Goal: Information Seeking & Learning: Check status

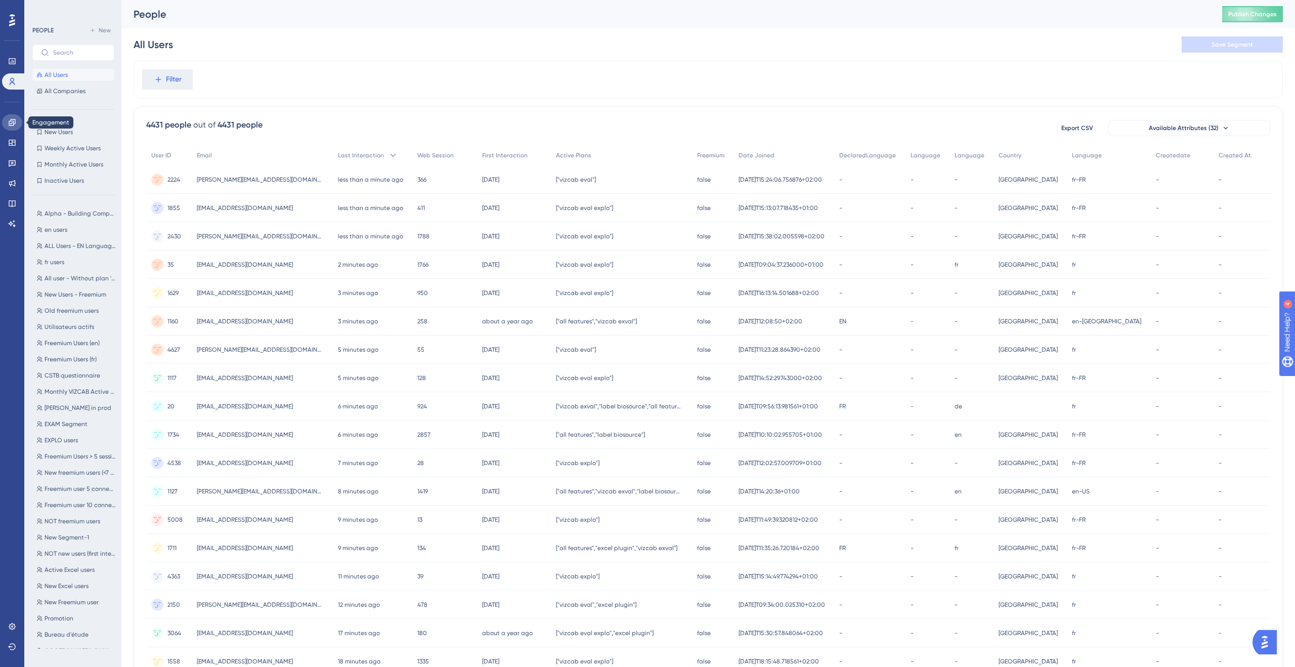
click at [14, 124] on icon at bounding box center [12, 122] width 8 height 8
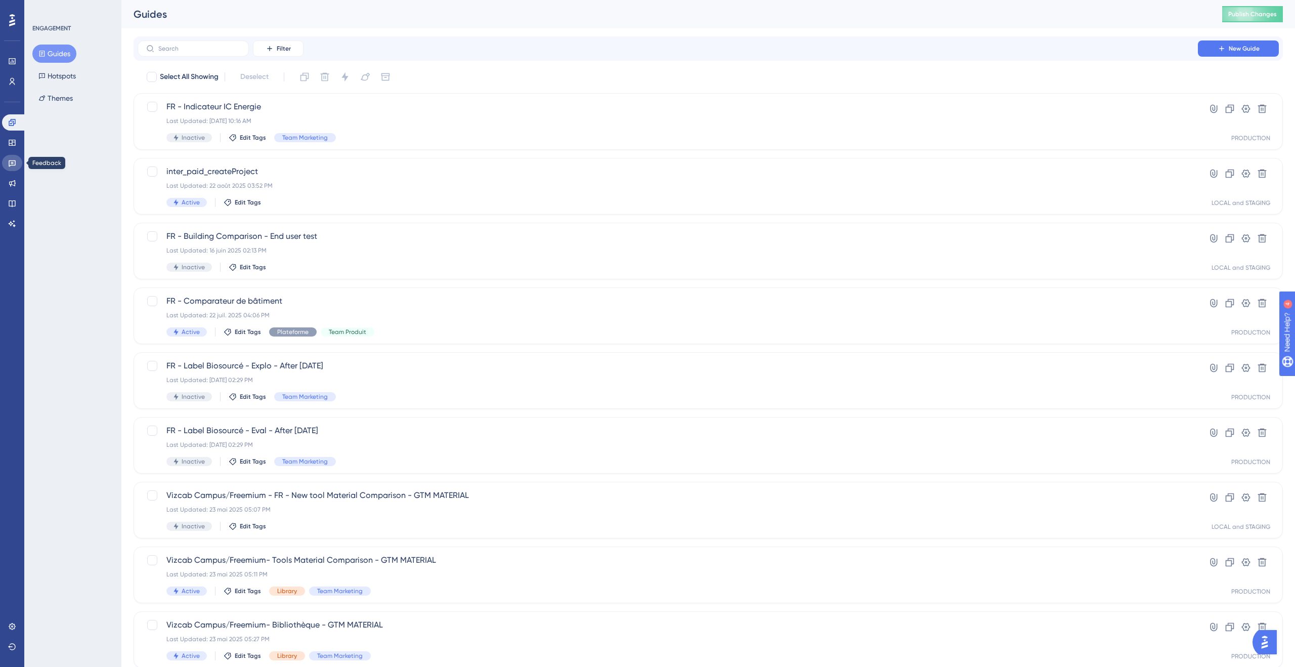
click at [8, 165] on icon at bounding box center [12, 163] width 8 height 8
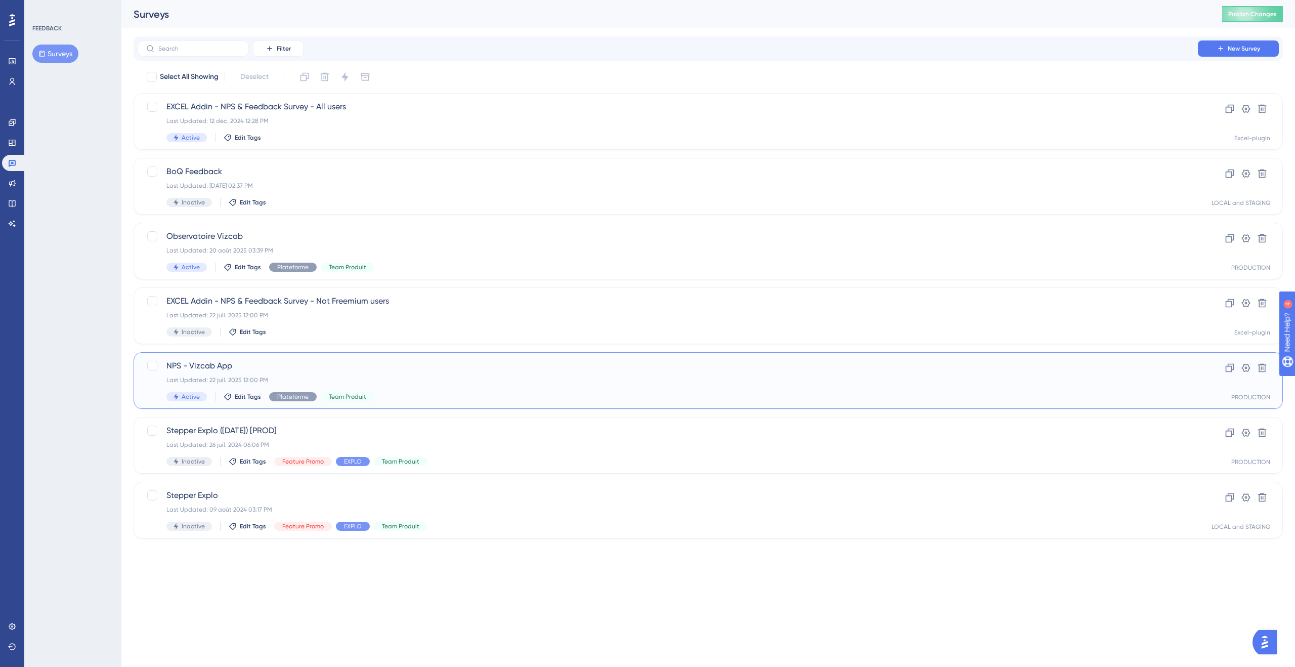
click at [307, 368] on span "NPS - Vizcab App" at bounding box center [667, 366] width 1002 height 12
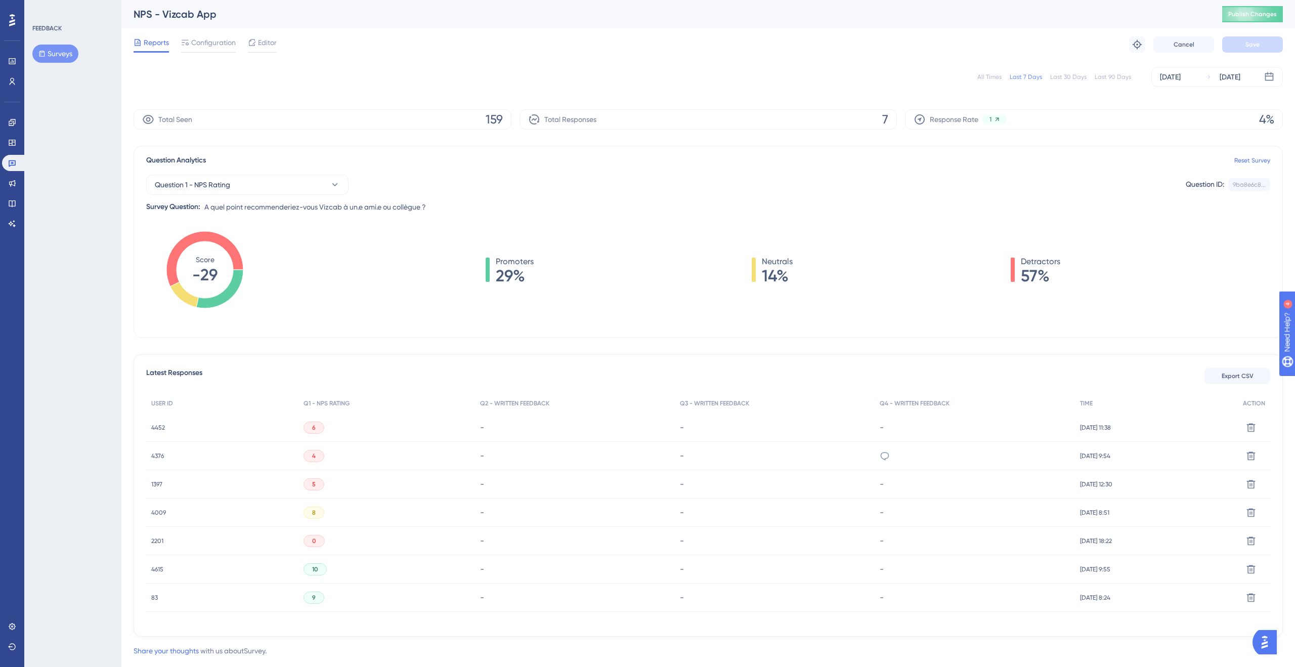
scroll to position [22, 0]
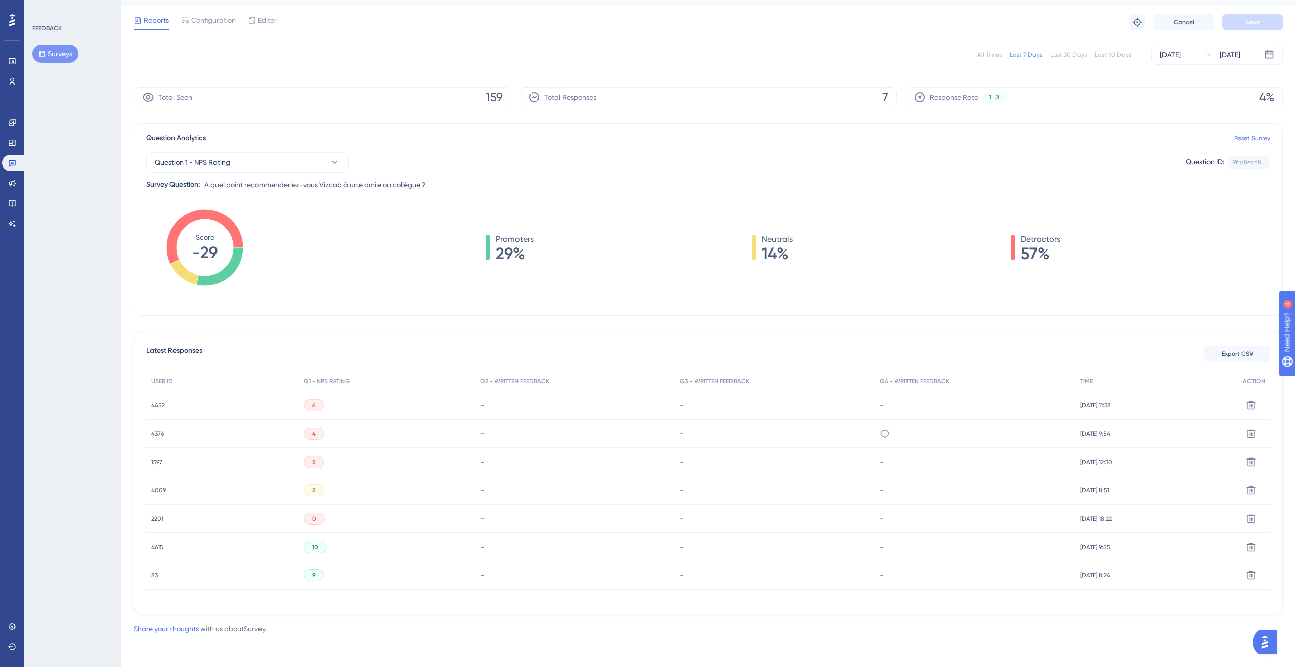
click at [324, 520] on div "0" at bounding box center [386, 518] width 177 height 28
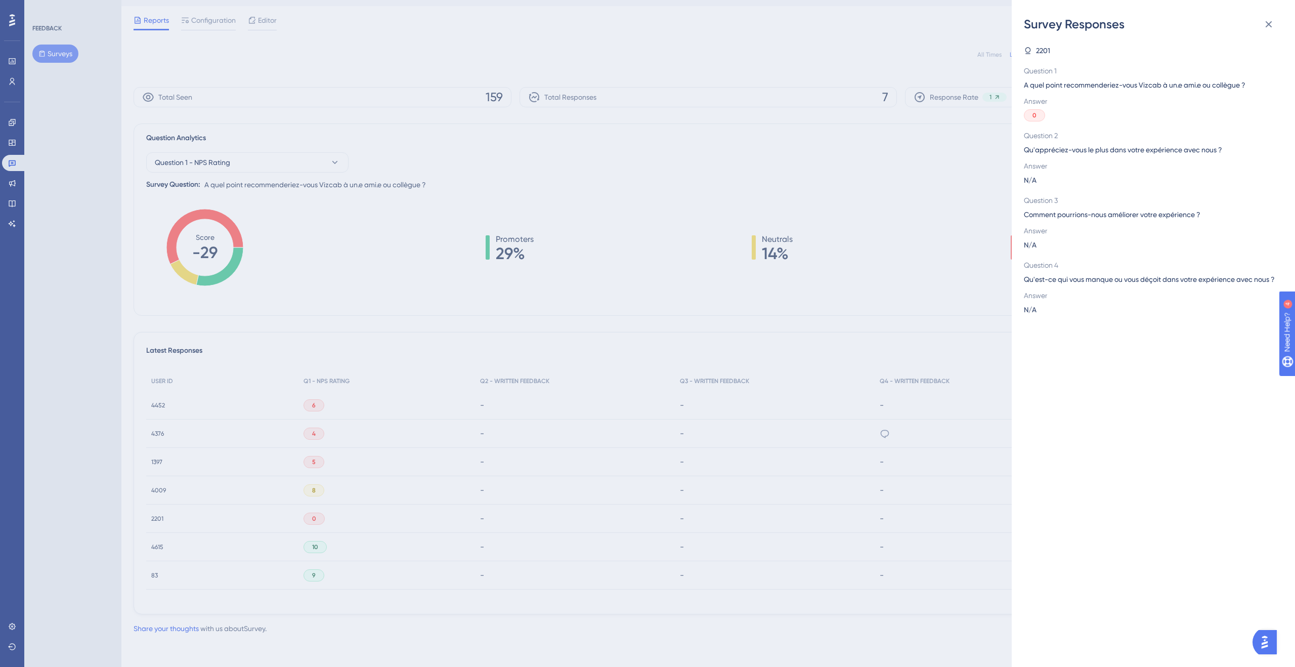
click at [781, 161] on div "Survey Responses 2201 Question 1 A quel point recommenderiez-vous Vizcab à un.e…" at bounding box center [647, 333] width 1295 height 667
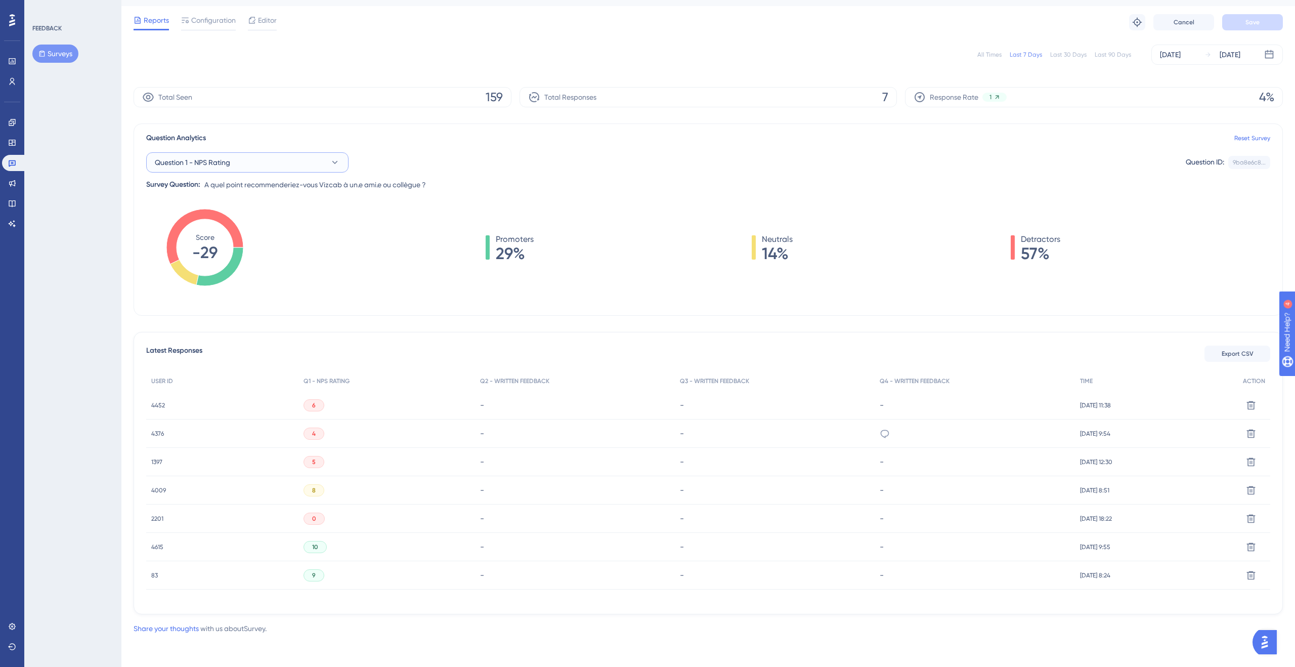
click at [202, 166] on span "Question 1 - NPS Rating" at bounding box center [192, 162] width 75 height 12
click at [200, 161] on span "Question 1 - NPS Rating" at bounding box center [192, 162] width 75 height 12
click at [1024, 253] on span "57%" at bounding box center [1040, 253] width 39 height 16
click at [158, 517] on span "2201" at bounding box center [157, 518] width 12 height 8
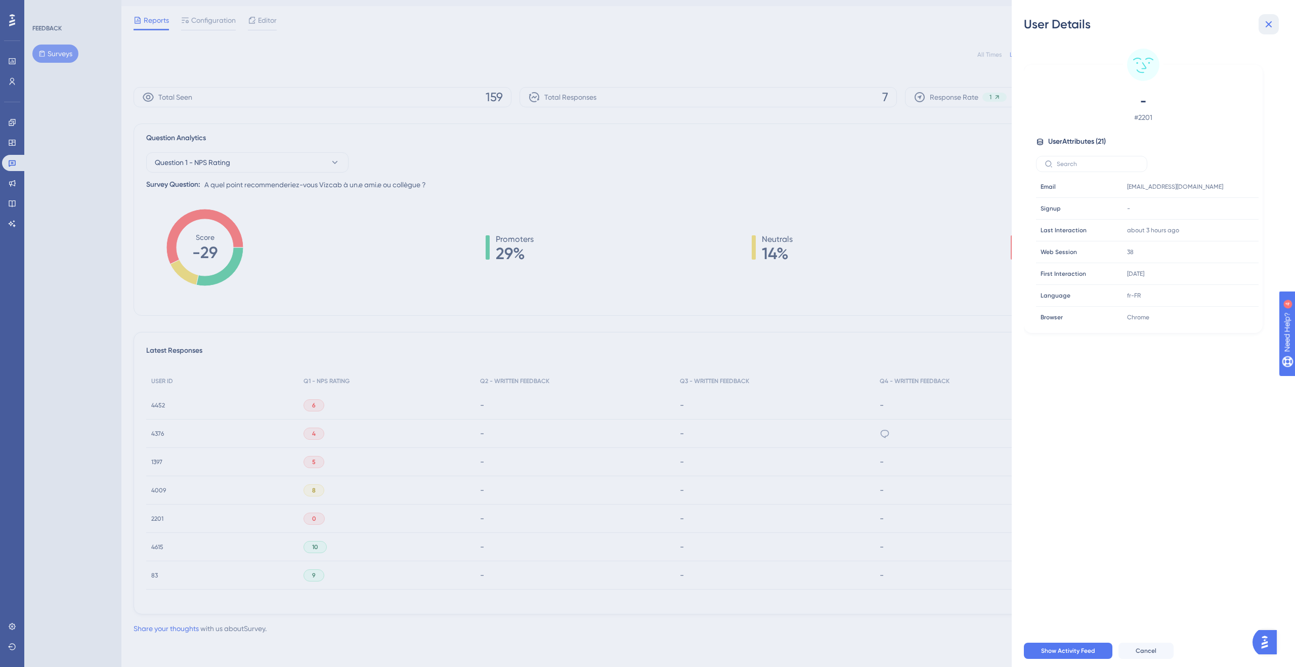
click at [1273, 31] on button at bounding box center [1268, 24] width 20 height 20
